Goal: Navigation & Orientation: Find specific page/section

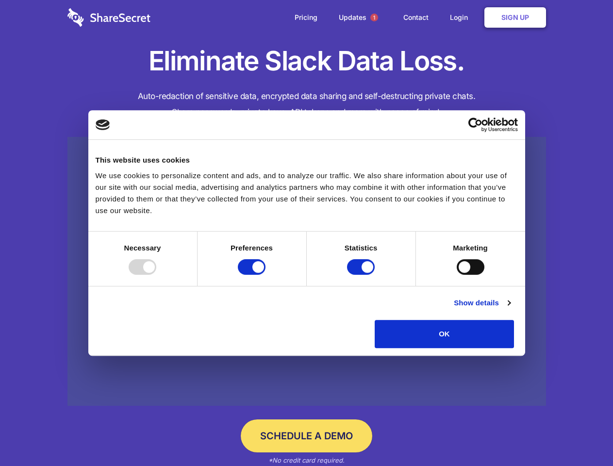
click at [156, 275] on div at bounding box center [143, 267] width 28 height 16
click at [265, 275] on input "Preferences" at bounding box center [252, 267] width 28 height 16
checkbox input "false"
click at [362, 275] on input "Statistics" at bounding box center [361, 267] width 28 height 16
checkbox input "false"
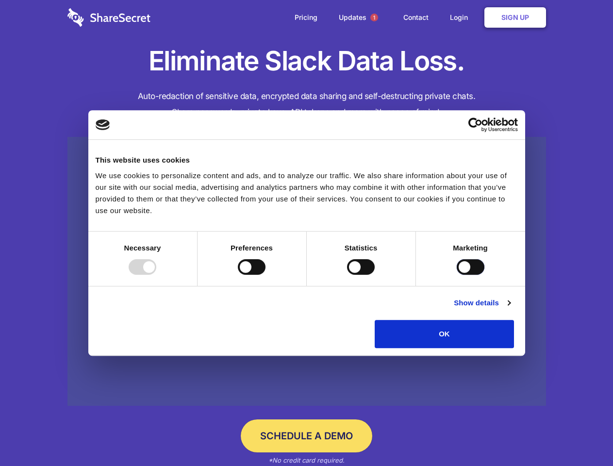
click at [457, 275] on input "Marketing" at bounding box center [471, 267] width 28 height 16
checkbox input "true"
click at [510, 309] on link "Show details" at bounding box center [482, 303] width 56 height 12
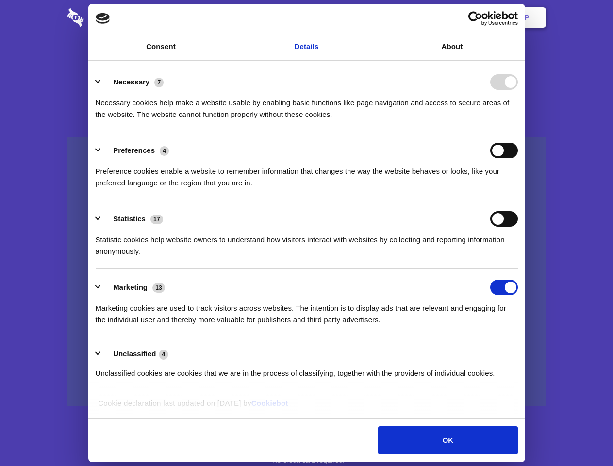
click at [518, 132] on li "Necessary 7 Necessary cookies help make a website usable by enabling basic func…" at bounding box center [307, 98] width 422 height 68
click at [374, 17] on span "1" at bounding box center [374, 18] width 8 height 8
